Goal: Task Accomplishment & Management: Use online tool/utility

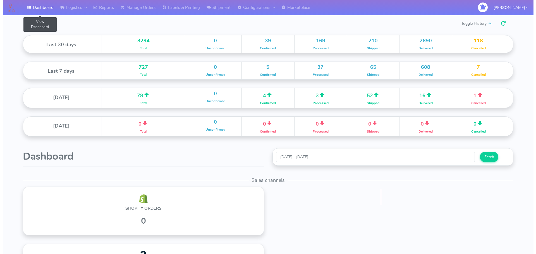
scroll to position [98, 244]
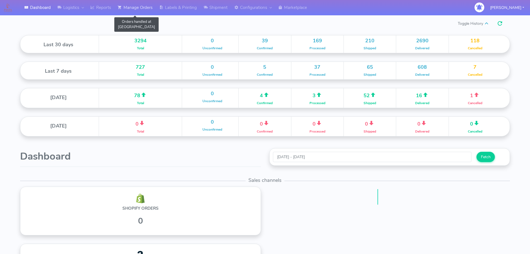
click at [147, 6] on link "Manage Orders" at bounding box center [135, 7] width 42 height 15
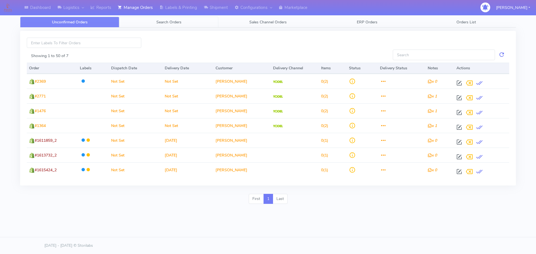
click at [164, 19] on link "Search Orders" at bounding box center [168, 22] width 99 height 11
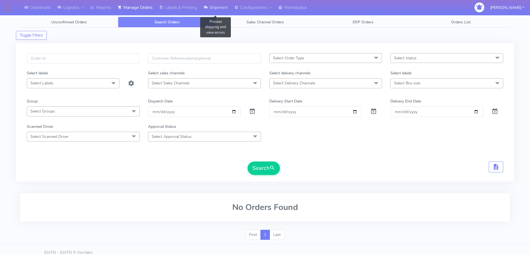
click at [217, 12] on link "Shipment" at bounding box center [215, 7] width 31 height 15
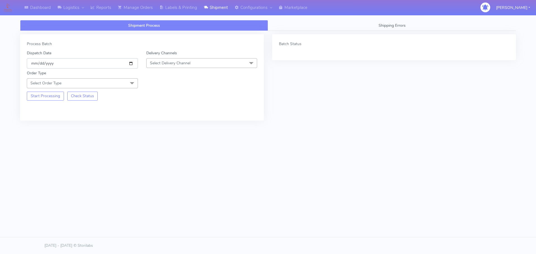
click at [134, 62] on input "[DATE]" at bounding box center [82, 63] width 111 height 10
click at [131, 62] on input "[DATE]" at bounding box center [82, 63] width 111 height 10
type input "[DATE]"
click at [198, 66] on span "Select Delivery Channel" at bounding box center [201, 63] width 111 height 10
click at [169, 97] on div "OnFleet" at bounding box center [201, 98] width 105 height 6
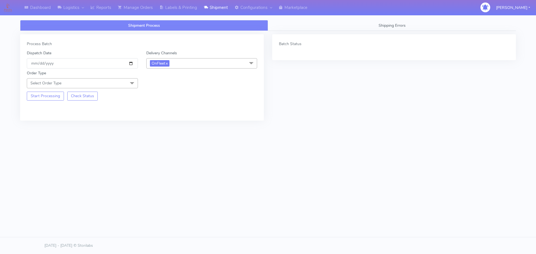
click at [128, 87] on span at bounding box center [131, 83] width 11 height 11
click at [53, 109] on div "Meal" at bounding box center [82, 110] width 105 height 6
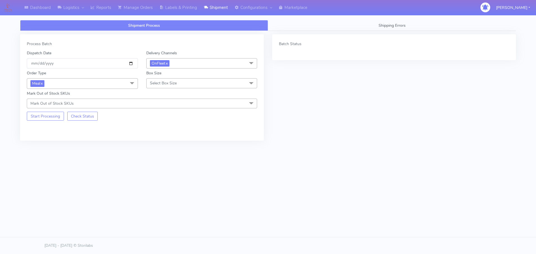
click at [174, 86] on span "Select Box Size" at bounding box center [163, 83] width 27 height 5
click at [165, 109] on div "Small" at bounding box center [201, 110] width 105 height 6
click at [52, 114] on button "Start Processing" at bounding box center [45, 116] width 37 height 9
